Goal: Transaction & Acquisition: Purchase product/service

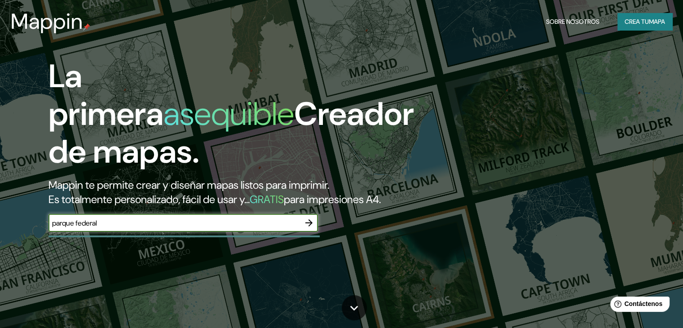
type input "parque federal"
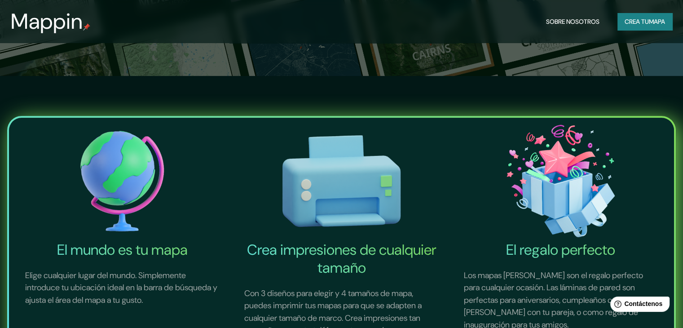
scroll to position [180, 0]
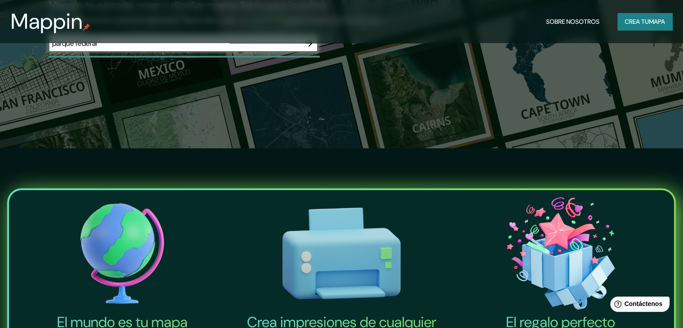
click at [306, 49] on icon "button" at bounding box center [309, 43] width 11 height 11
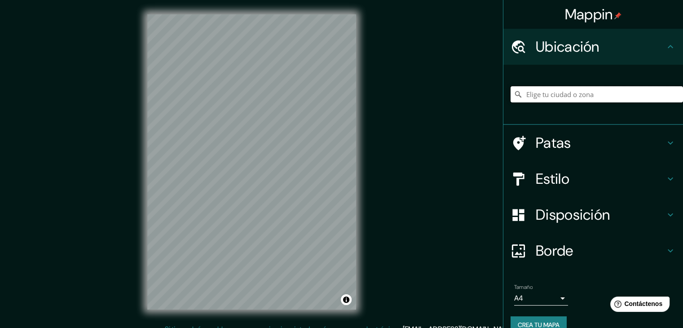
click at [570, 91] on input "Elige tu ciudad o zona" at bounding box center [597, 94] width 173 height 16
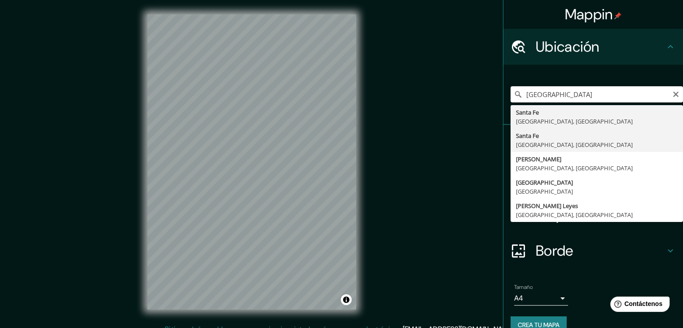
type input "[GEOGRAPHIC_DATA], [GEOGRAPHIC_DATA], [GEOGRAPHIC_DATA]"
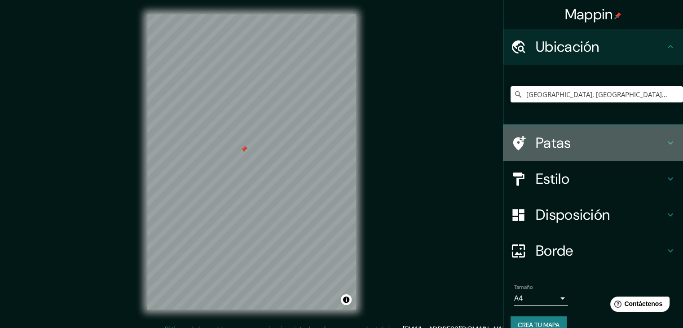
click at [665, 144] on icon at bounding box center [670, 142] width 11 height 11
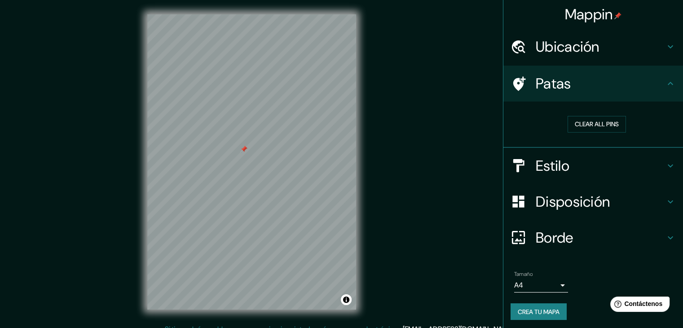
click at [665, 164] on icon at bounding box center [670, 165] width 11 height 11
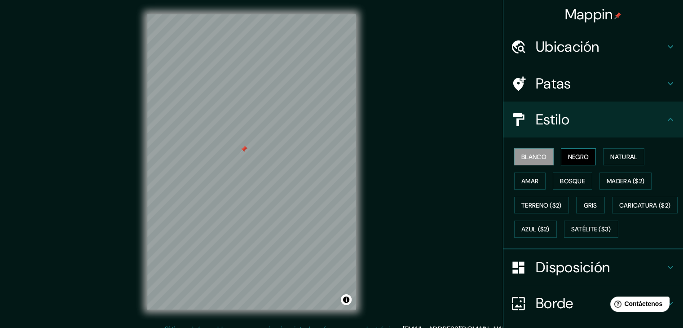
click at [569, 157] on font "Negro" at bounding box center [578, 157] width 21 height 8
click at [611, 156] on font "Natural" at bounding box center [624, 157] width 27 height 8
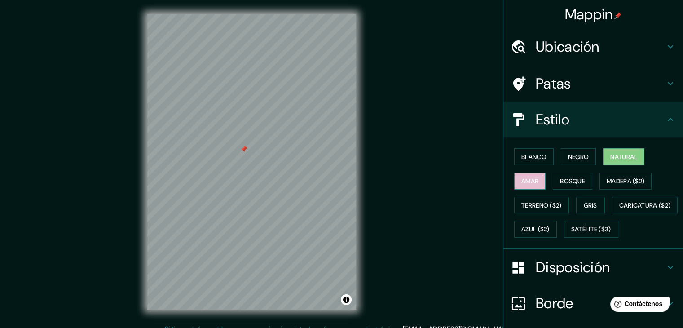
click at [530, 174] on button "Amar" at bounding box center [529, 181] width 31 height 17
click at [561, 185] on font "Bosque" at bounding box center [572, 181] width 25 height 12
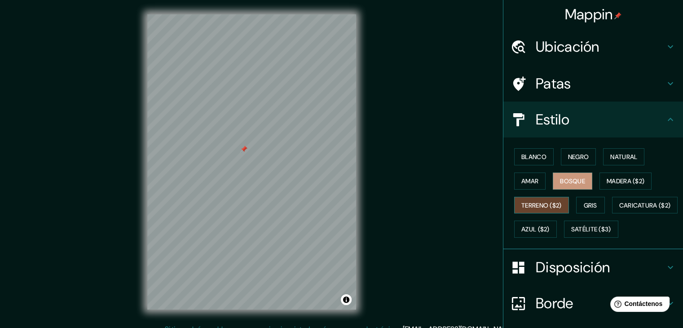
click at [548, 207] on font "Terreno ($2)" at bounding box center [542, 205] width 40 height 8
click at [550, 227] on font "Azul ($2)" at bounding box center [536, 230] width 28 height 8
